Goal: Transaction & Acquisition: Purchase product/service

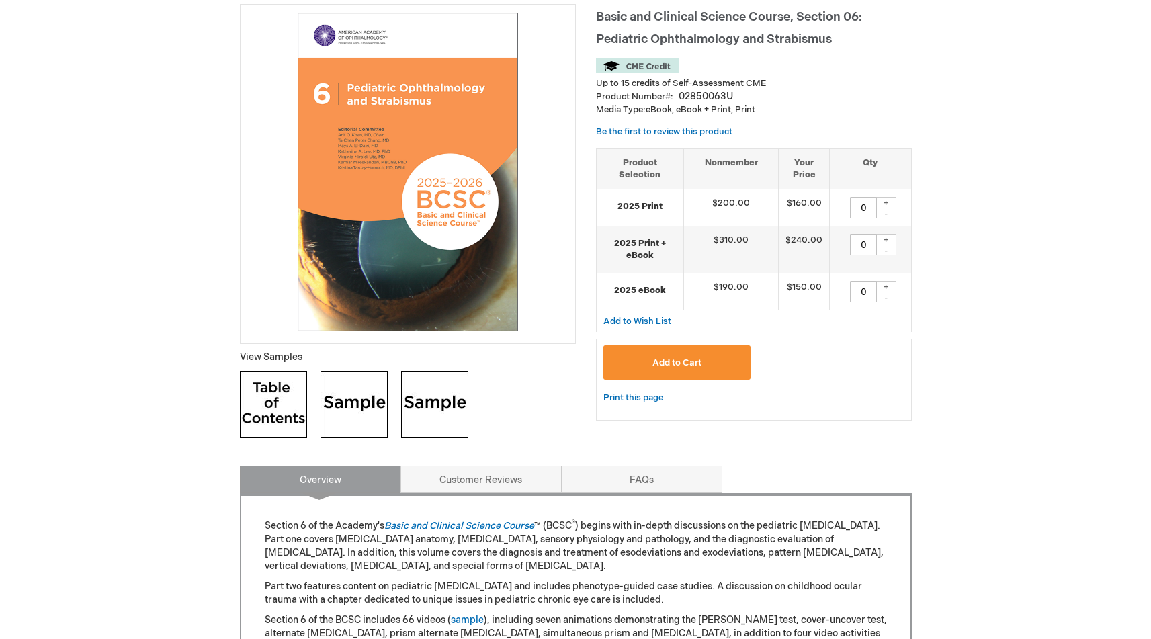
scroll to position [201, 0]
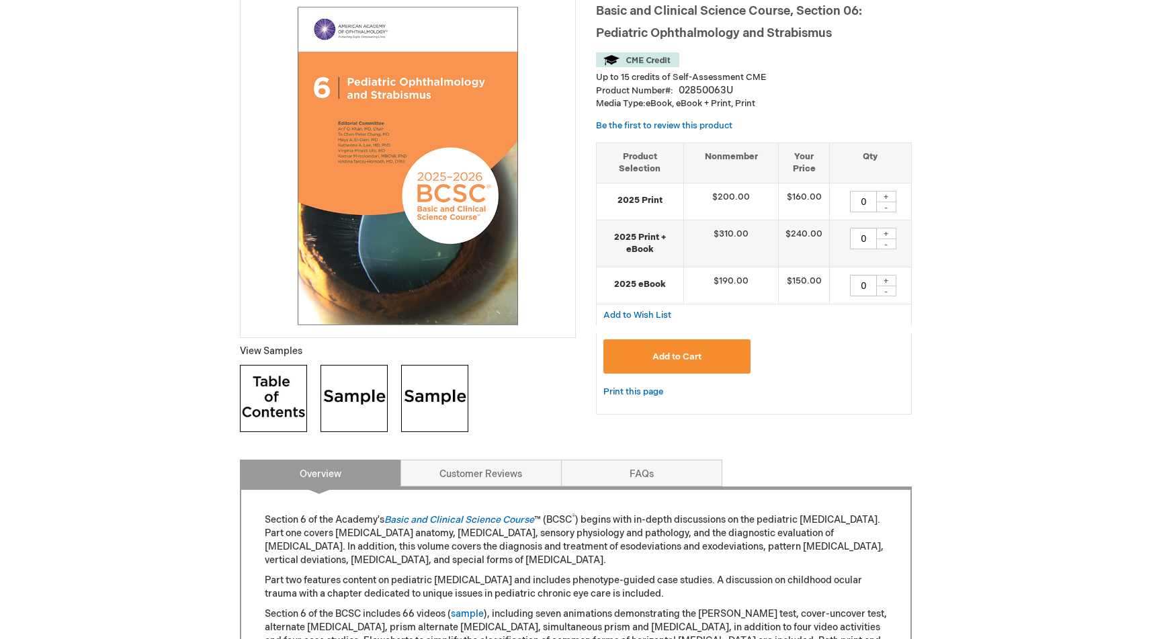
click at [766, 260] on td "$310.00" at bounding box center [730, 243] width 95 height 47
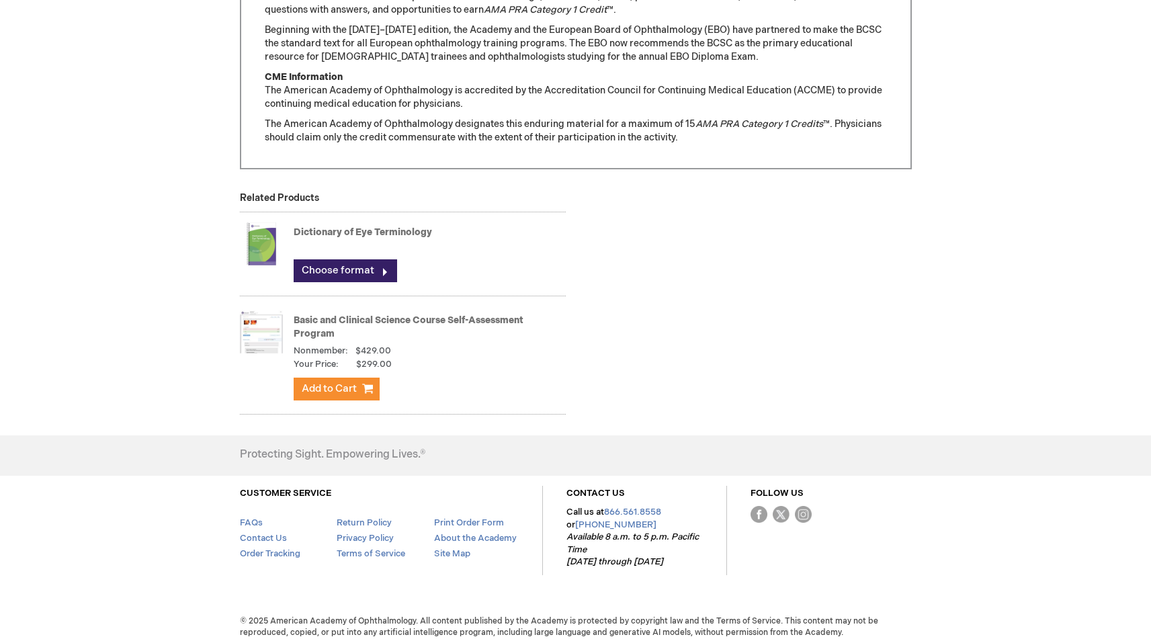
scroll to position [1216, 0]
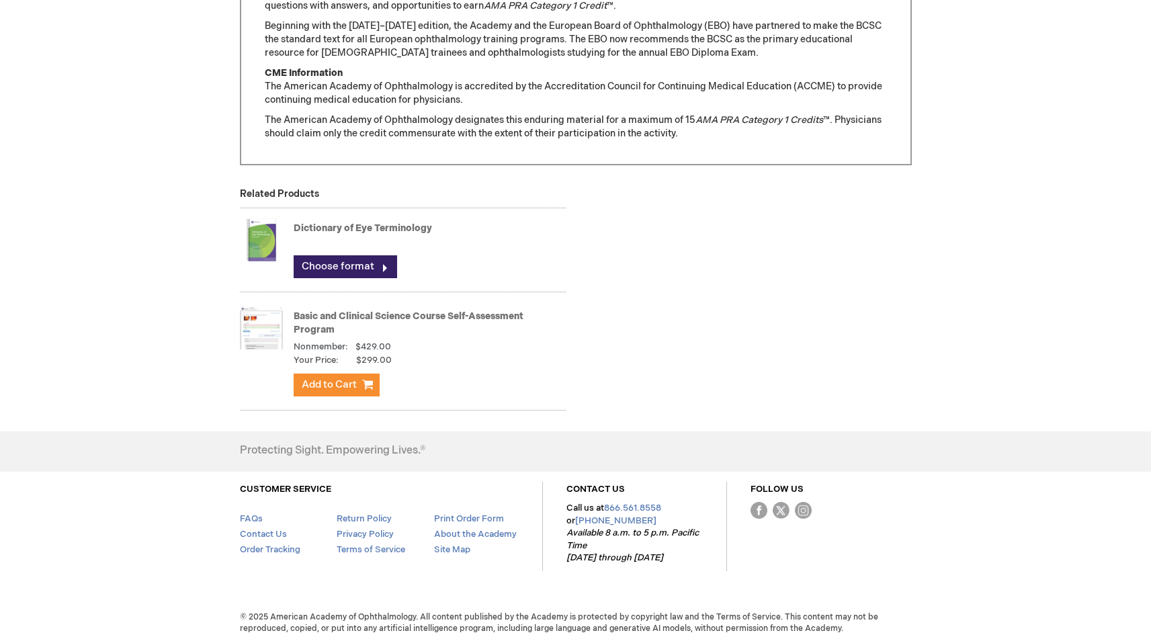
click at [271, 535] on link "Contact Us" at bounding box center [263, 534] width 47 height 11
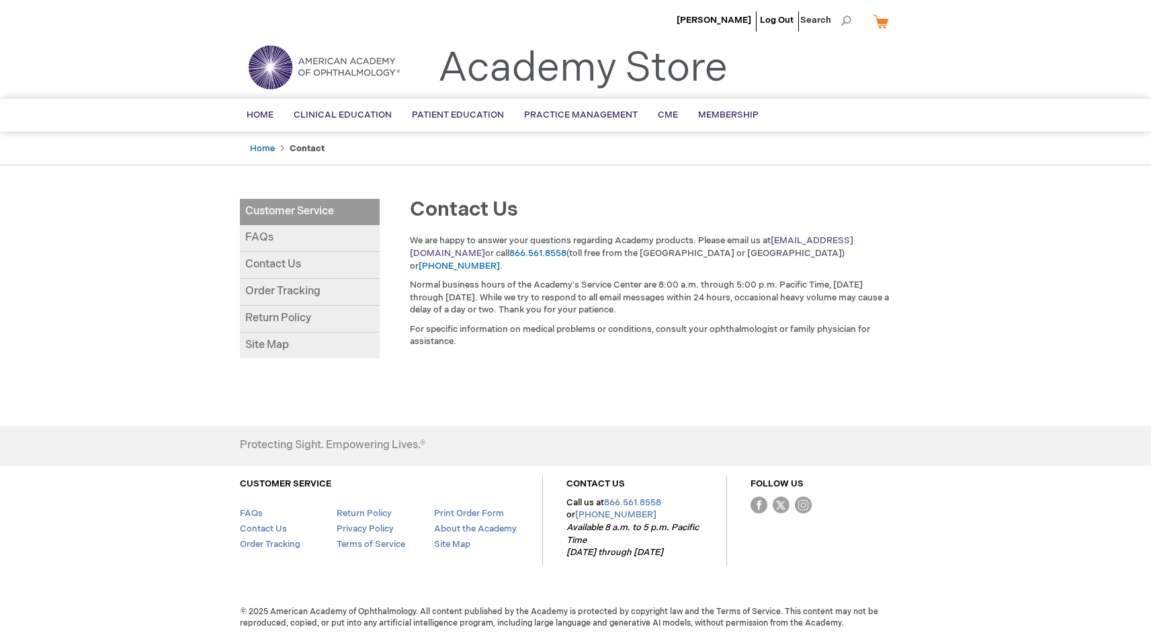
click at [827, 239] on link "customer_service@aao.org" at bounding box center [632, 247] width 444 height 24
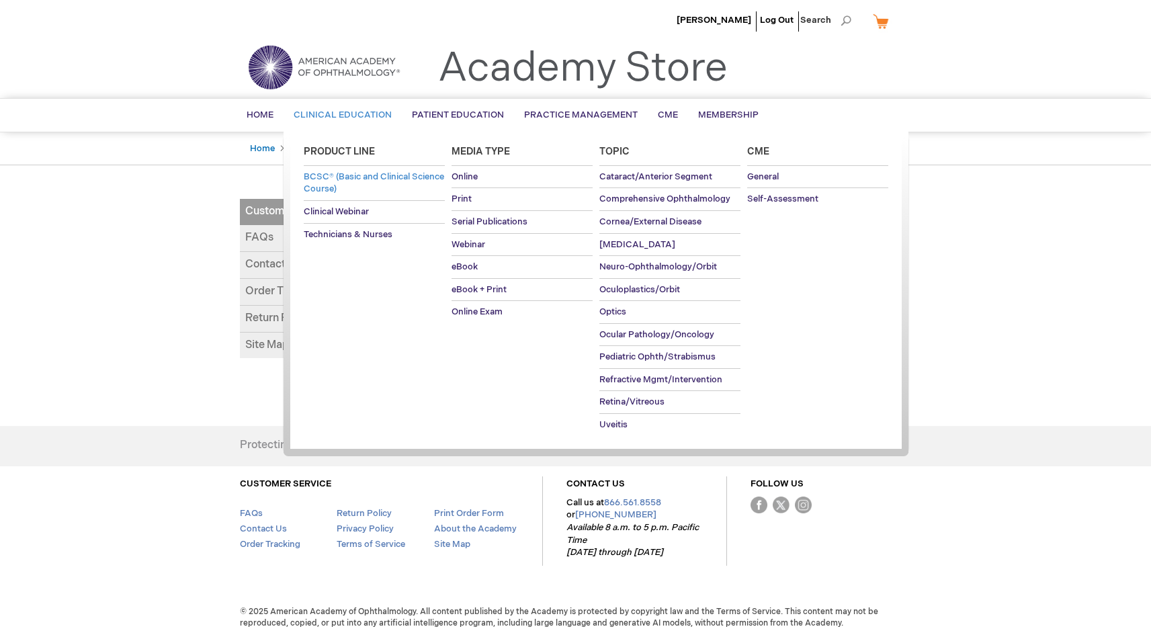
click at [351, 173] on span "BCSC® (Basic and Clinical Science Course)" at bounding box center [374, 183] width 140 height 24
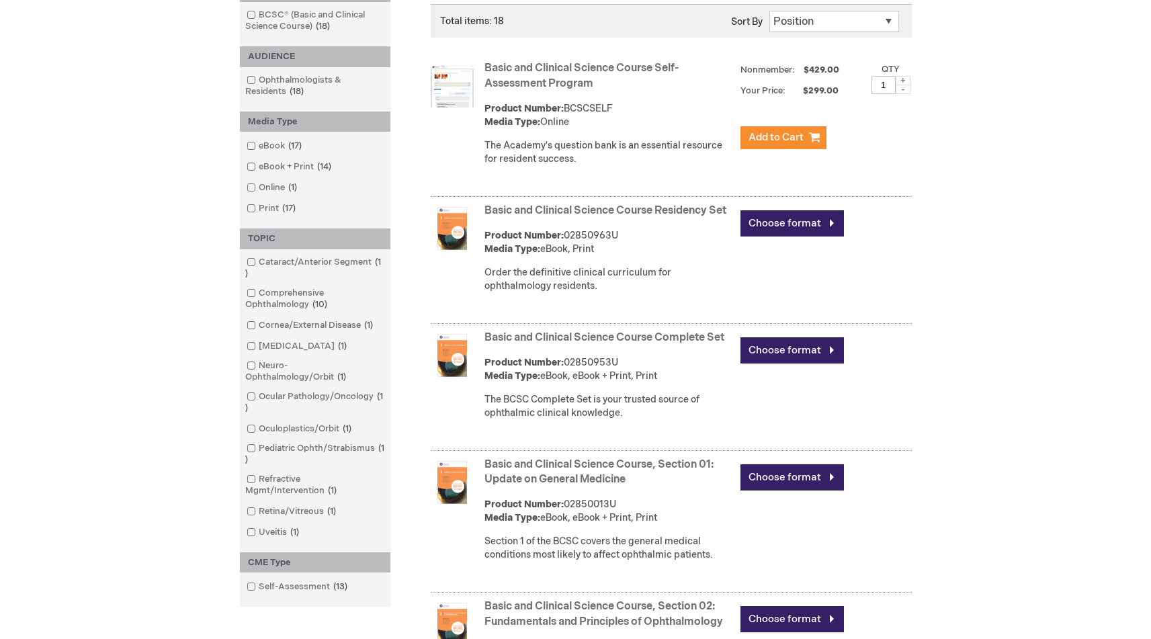
scroll to position [248, 0]
click at [792, 363] on link "Choose format" at bounding box center [792, 350] width 103 height 26
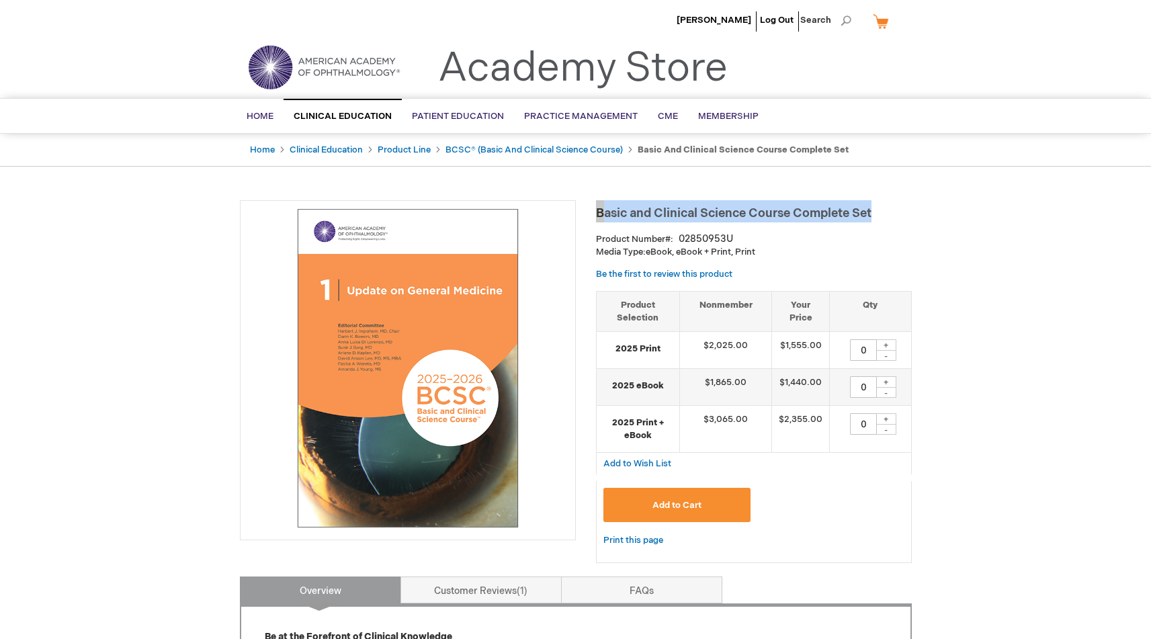
drag, startPoint x: 874, startPoint y: 213, endPoint x: 598, endPoint y: 206, distance: 276.3
click at [598, 206] on h1 "Basic and Clinical Science Course Complete Set" at bounding box center [754, 211] width 316 height 22
copy span "Basic and Clinical Science Course Complete Set"
